Goal: Find specific page/section: Find specific page/section

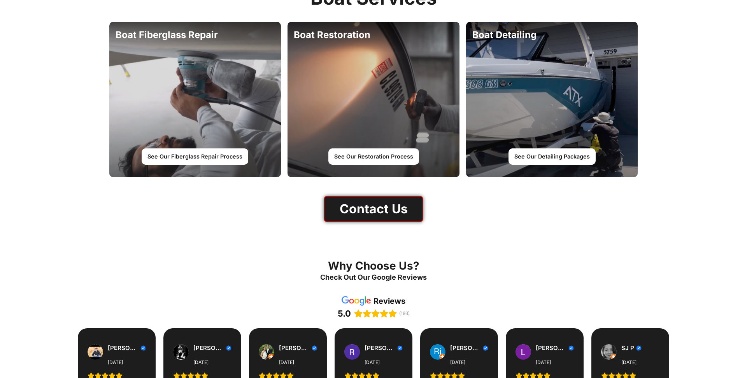
scroll to position [845, 0]
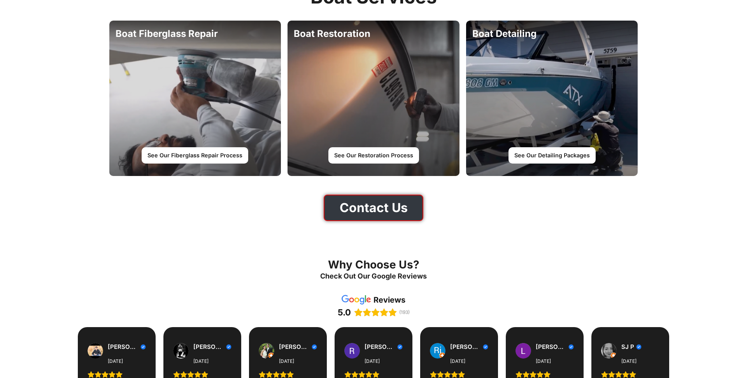
click at [407, 210] on link "Contact Us" at bounding box center [374, 208] width 100 height 26
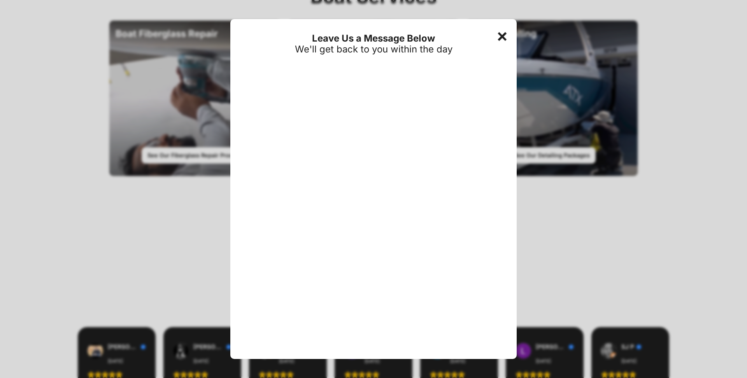
click at [503, 40] on div "+" at bounding box center [503, 36] width 16 height 16
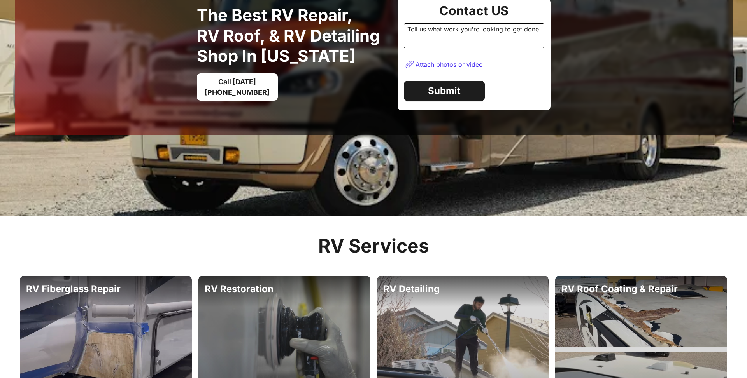
scroll to position [0, 0]
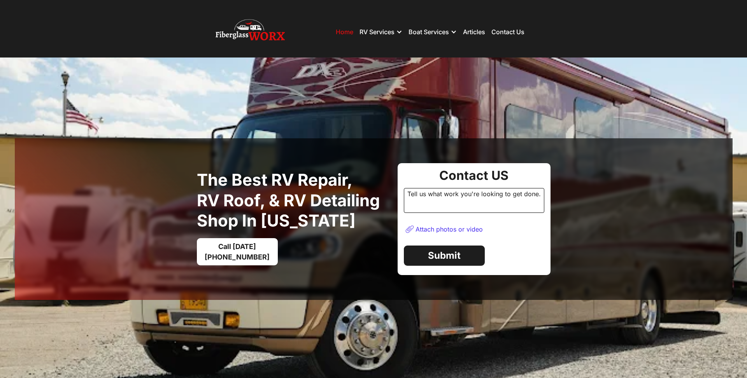
click at [380, 32] on div "RV Services" at bounding box center [376, 32] width 35 height 8
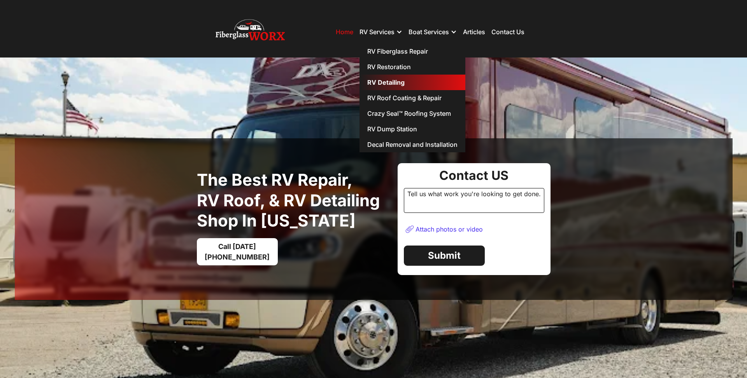
click at [389, 84] on link "RV Detailing" at bounding box center [412, 83] width 106 height 16
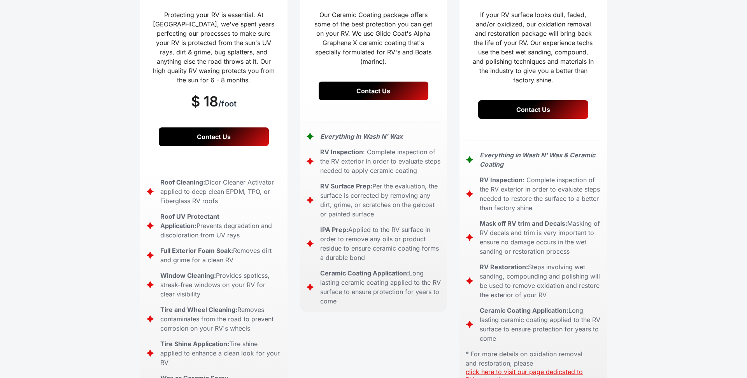
scroll to position [179, 0]
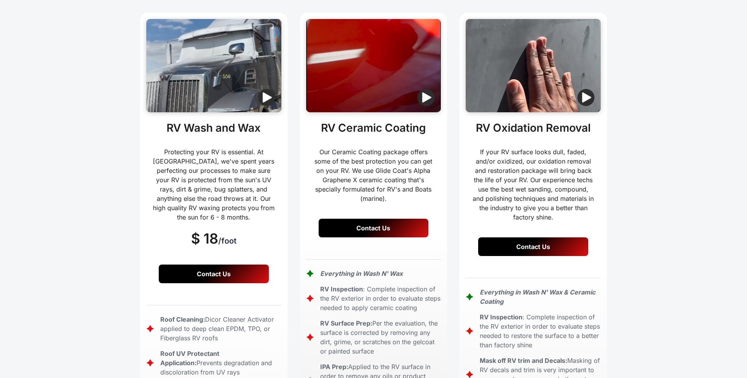
click at [229, 265] on link "Contact Us" at bounding box center [214, 274] width 110 height 19
